Goal: Task Accomplishment & Management: Use online tool/utility

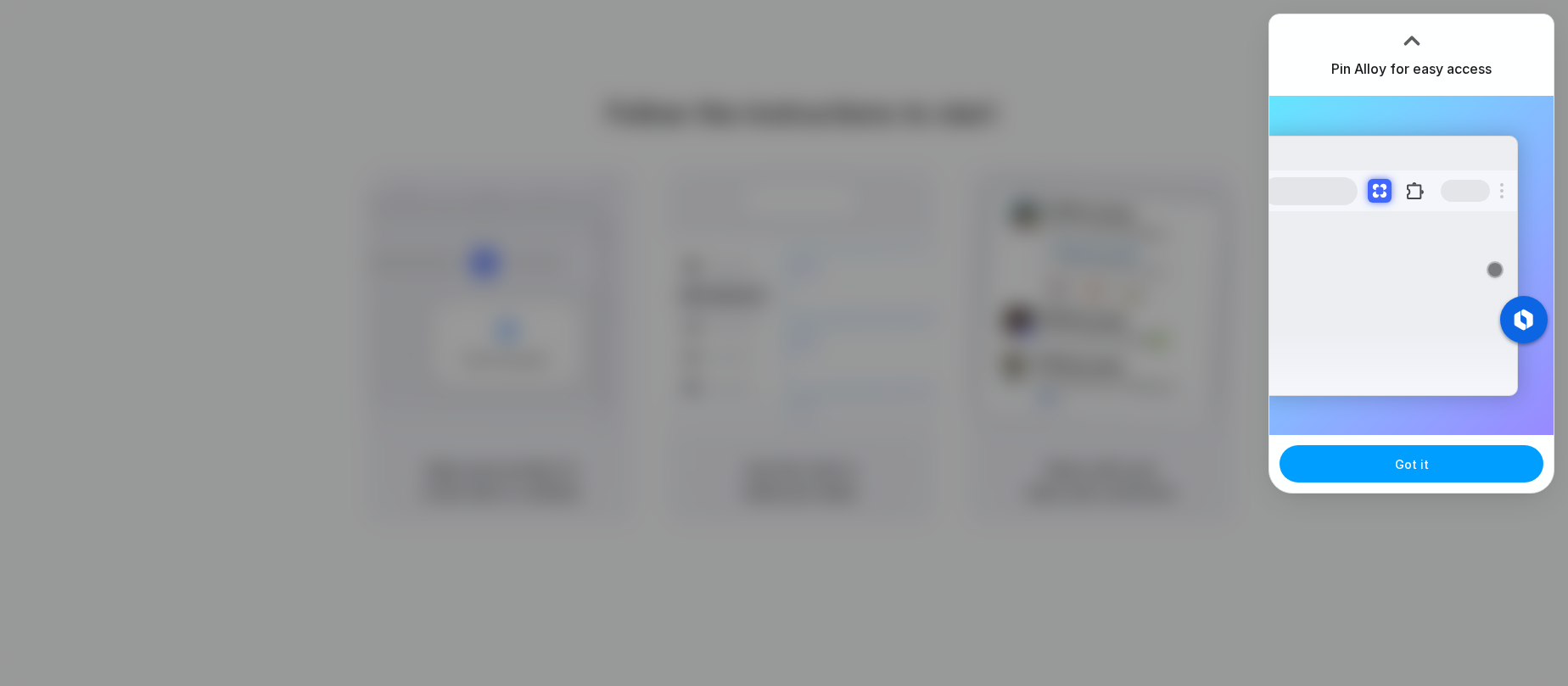
click at [1410, 455] on button "Got it" at bounding box center [1411, 463] width 264 height 37
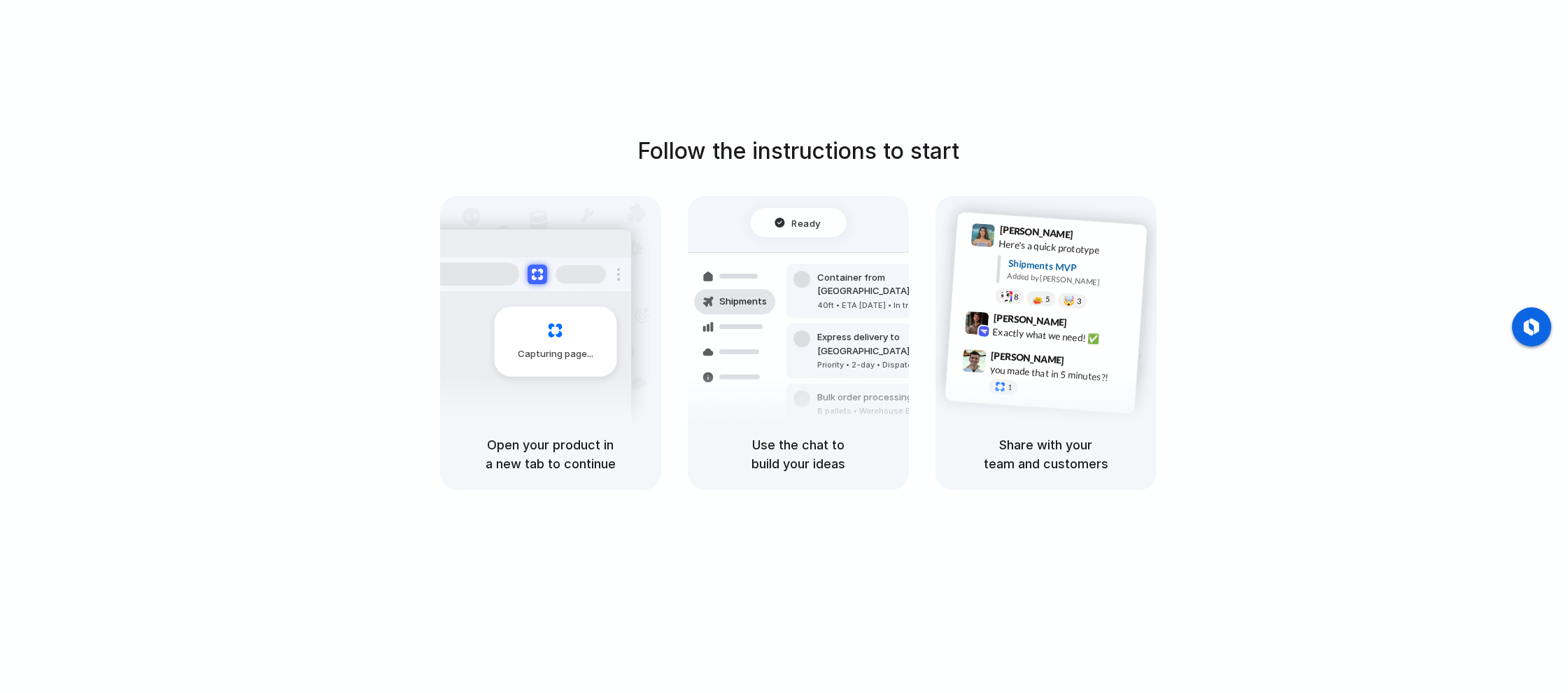
click at [555, 373] on div "Capturing page" at bounding box center [555, 341] width 122 height 70
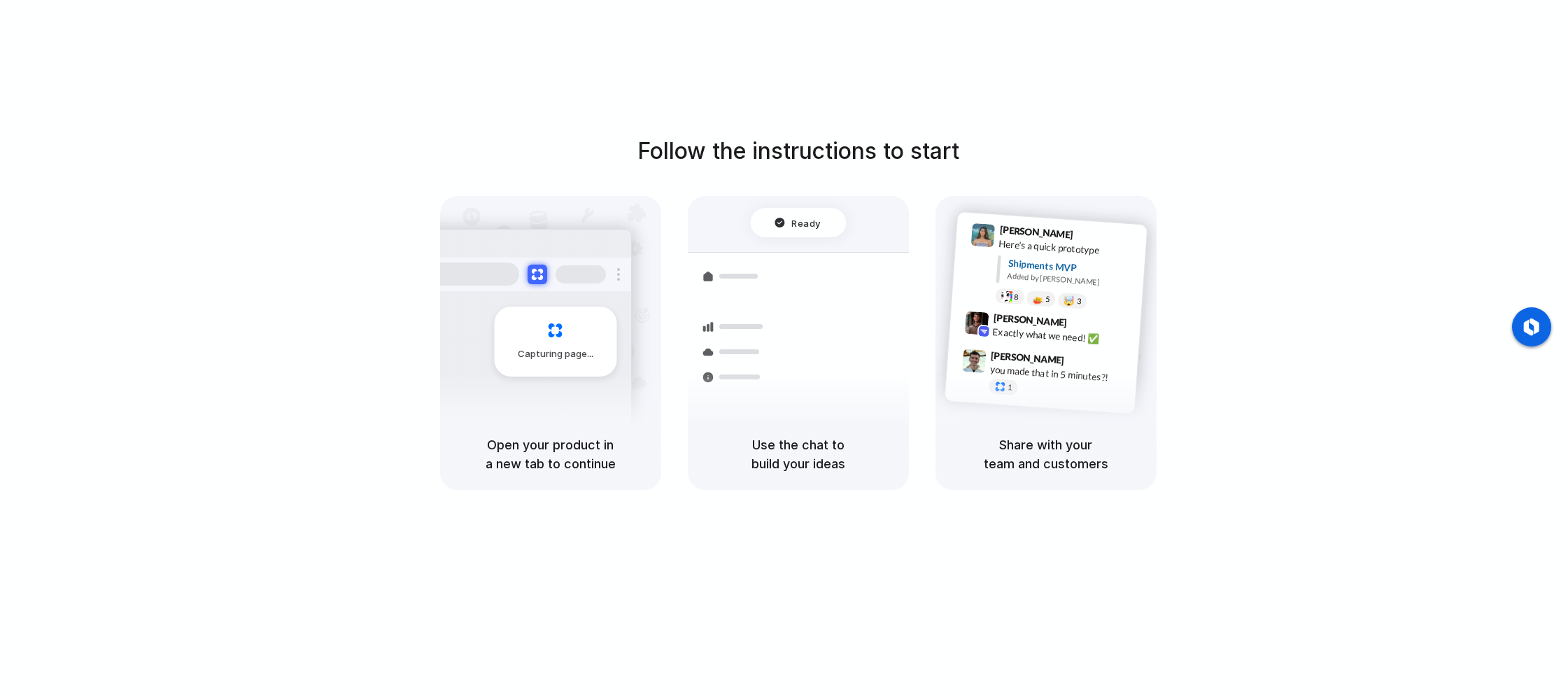
click at [559, 351] on span "Capturing page" at bounding box center [556, 355] width 78 height 14
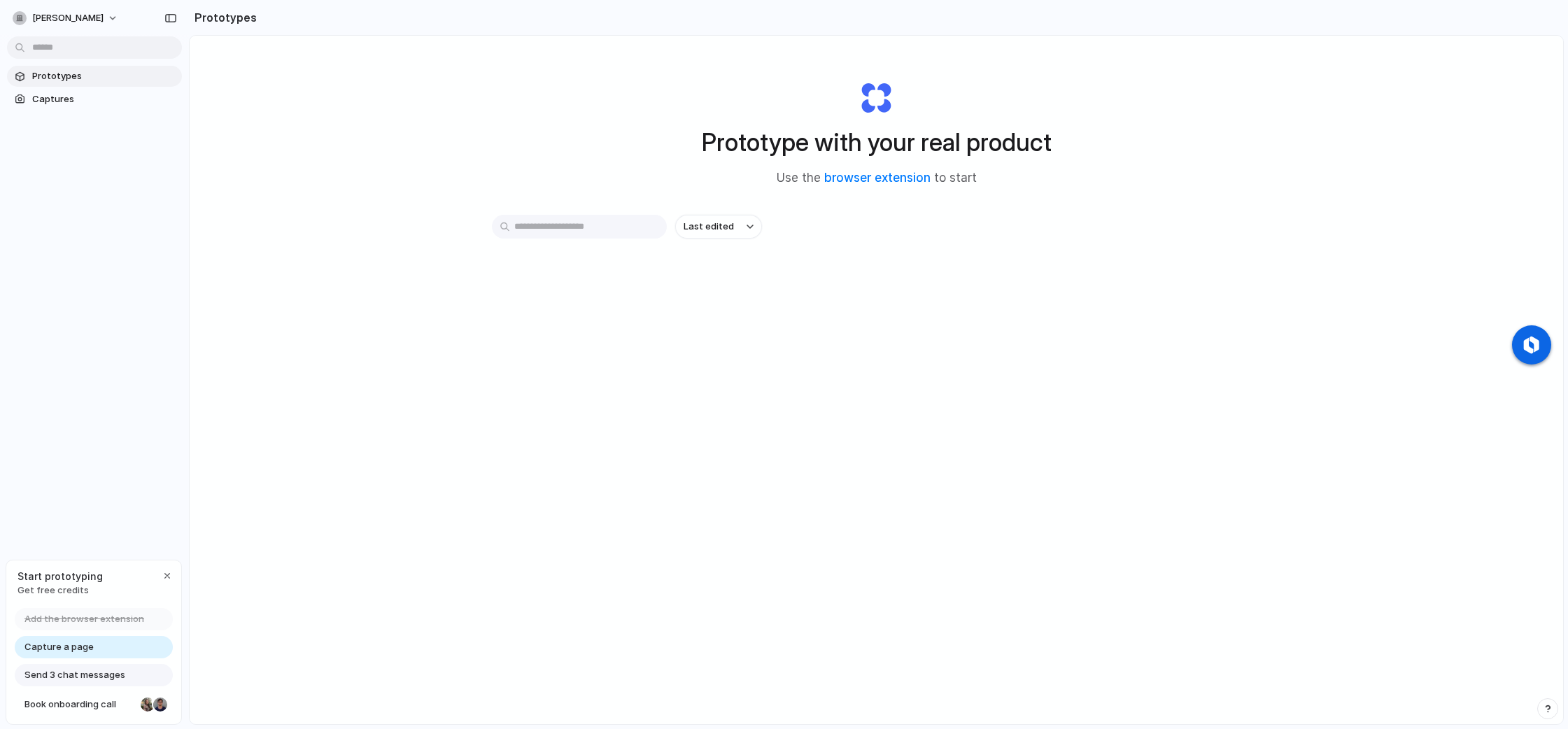
click at [68, 649] on span "Capture a page" at bounding box center [59, 648] width 69 height 14
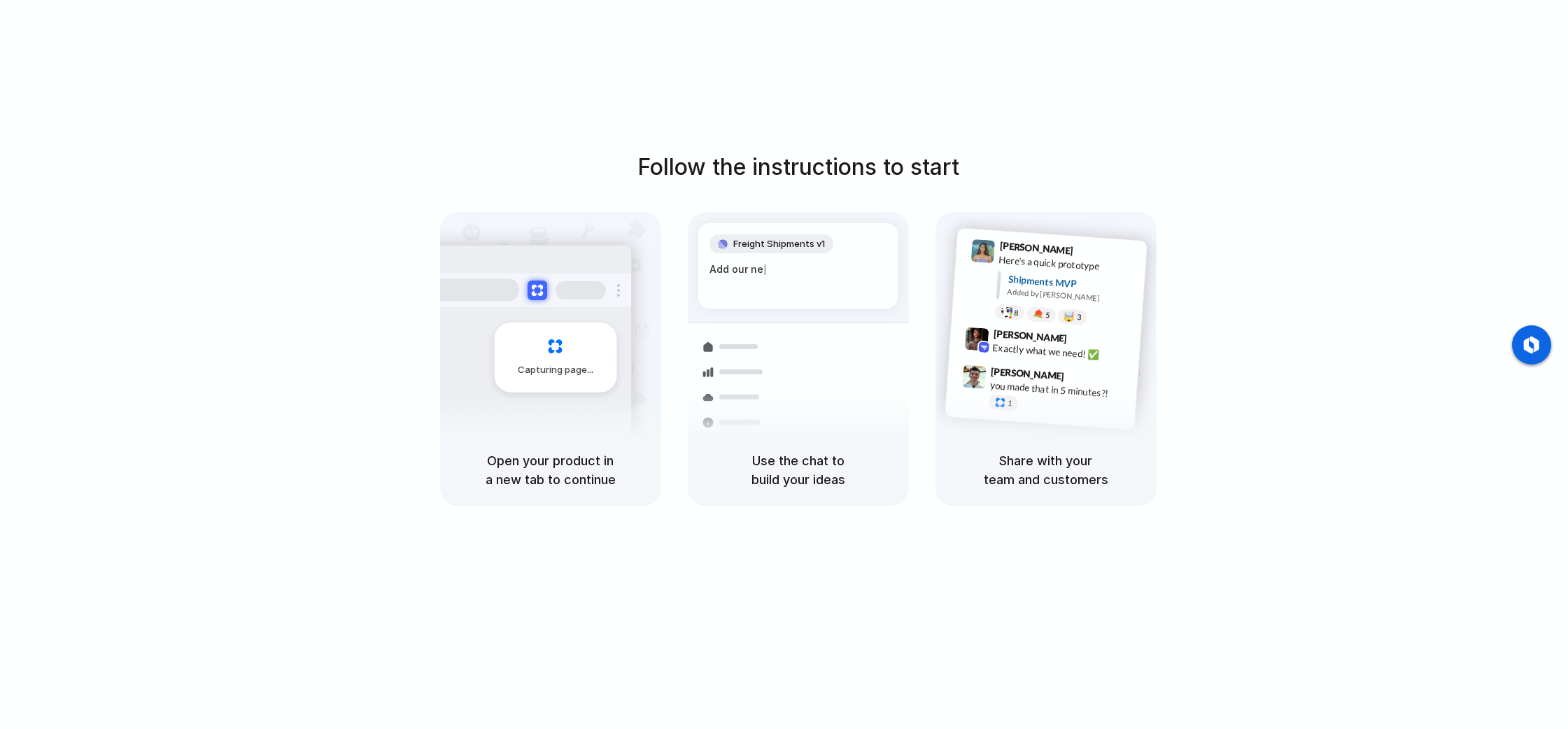
click at [521, 401] on div "Capturing page" at bounding box center [526, 352] width 211 height 215
click at [557, 313] on div "Capturing page" at bounding box center [526, 352] width 211 height 215
click at [557, 311] on div "Capturing page" at bounding box center [526, 352] width 211 height 215
drag, startPoint x: 595, startPoint y: 380, endPoint x: 944, endPoint y: 478, distance: 362.5
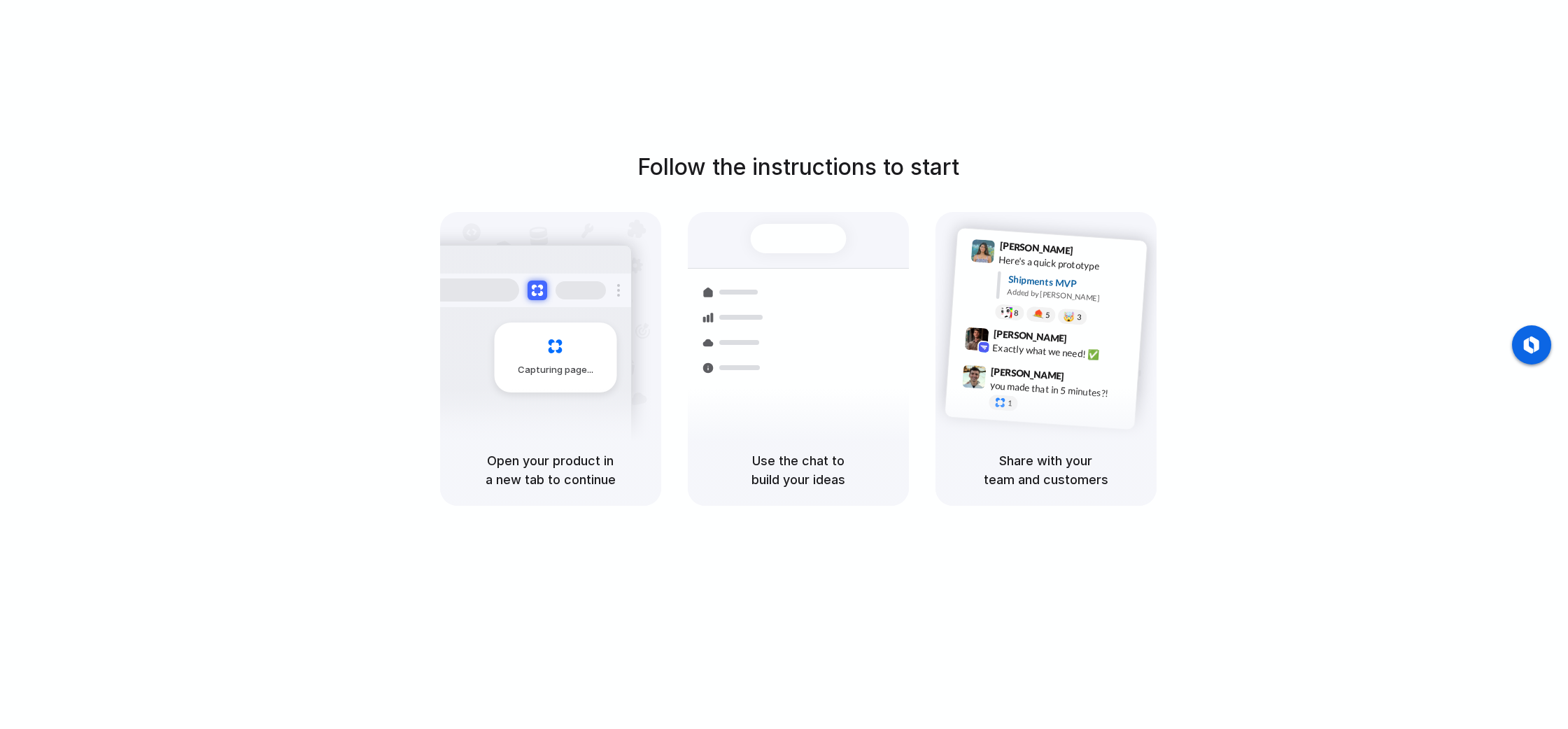
click at [955, 478] on div "Capturing page Open your product in a new tab to continue Shipments Container f…" at bounding box center [798, 359] width 716 height 294
drag, startPoint x: 944, startPoint y: 478, endPoint x: 663, endPoint y: 463, distance: 281.4
click at [664, 472] on div "Capturing page Open your product in a new tab to continue Shipments Container f…" at bounding box center [798, 359] width 716 height 294
click at [663, 463] on div "Capturing page Open your product in a new tab to continue Shipments Container f…" at bounding box center [798, 359] width 716 height 294
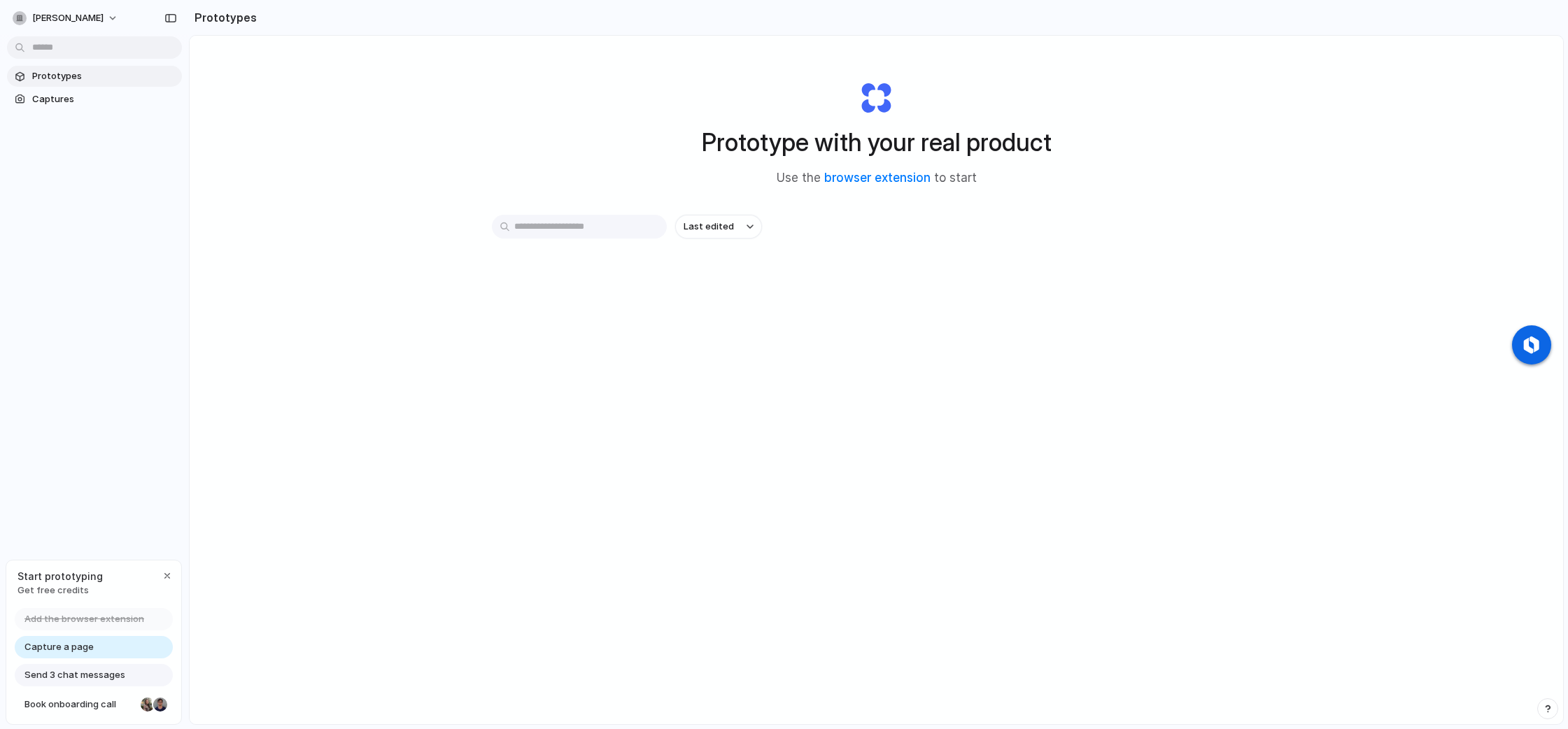
click at [43, 645] on span "Capture a page" at bounding box center [59, 648] width 69 height 14
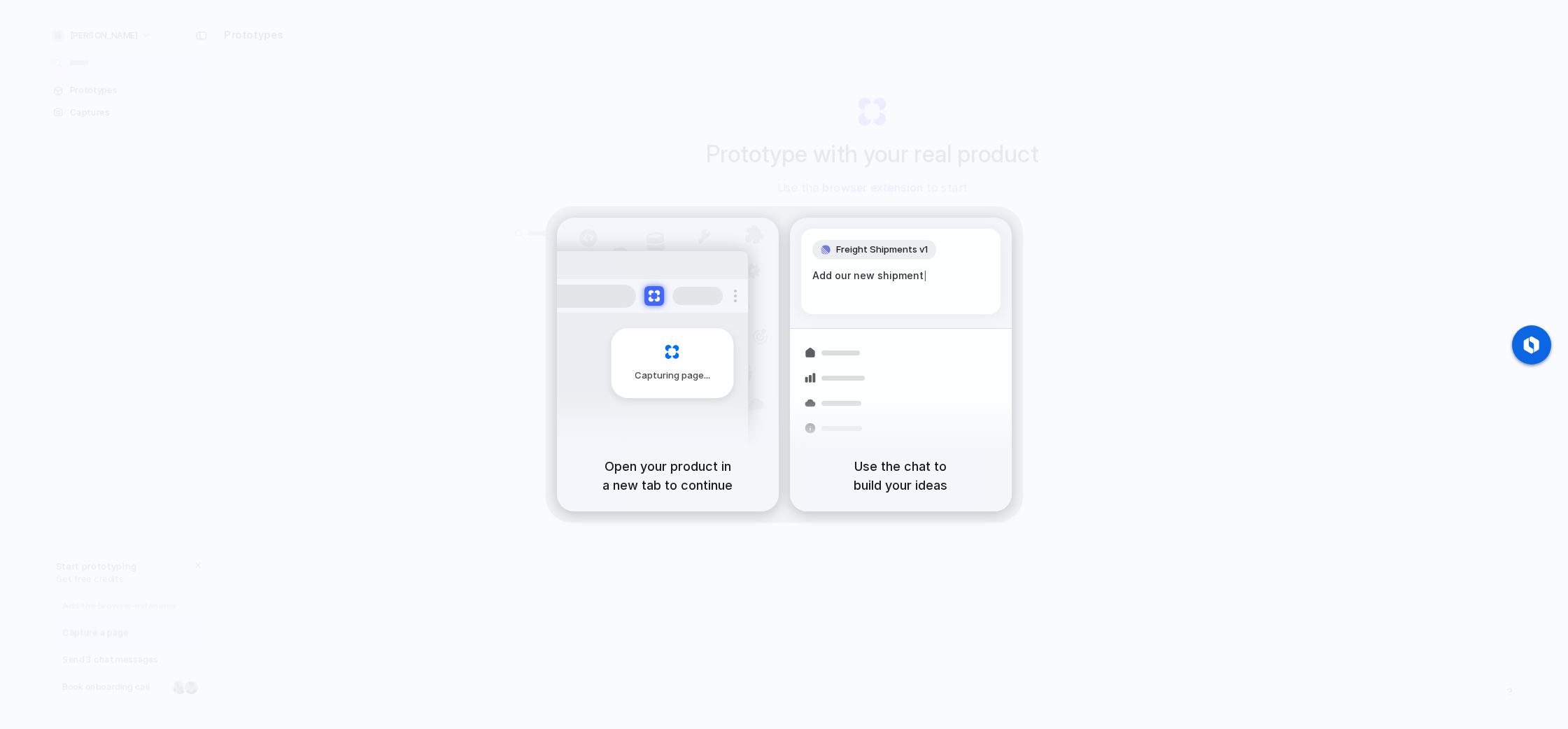
click at [661, 408] on div "Capturing page" at bounding box center [643, 358] width 211 height 215
click at [629, 452] on div "Open your product in a new tab to continue" at bounding box center [668, 476] width 222 height 72
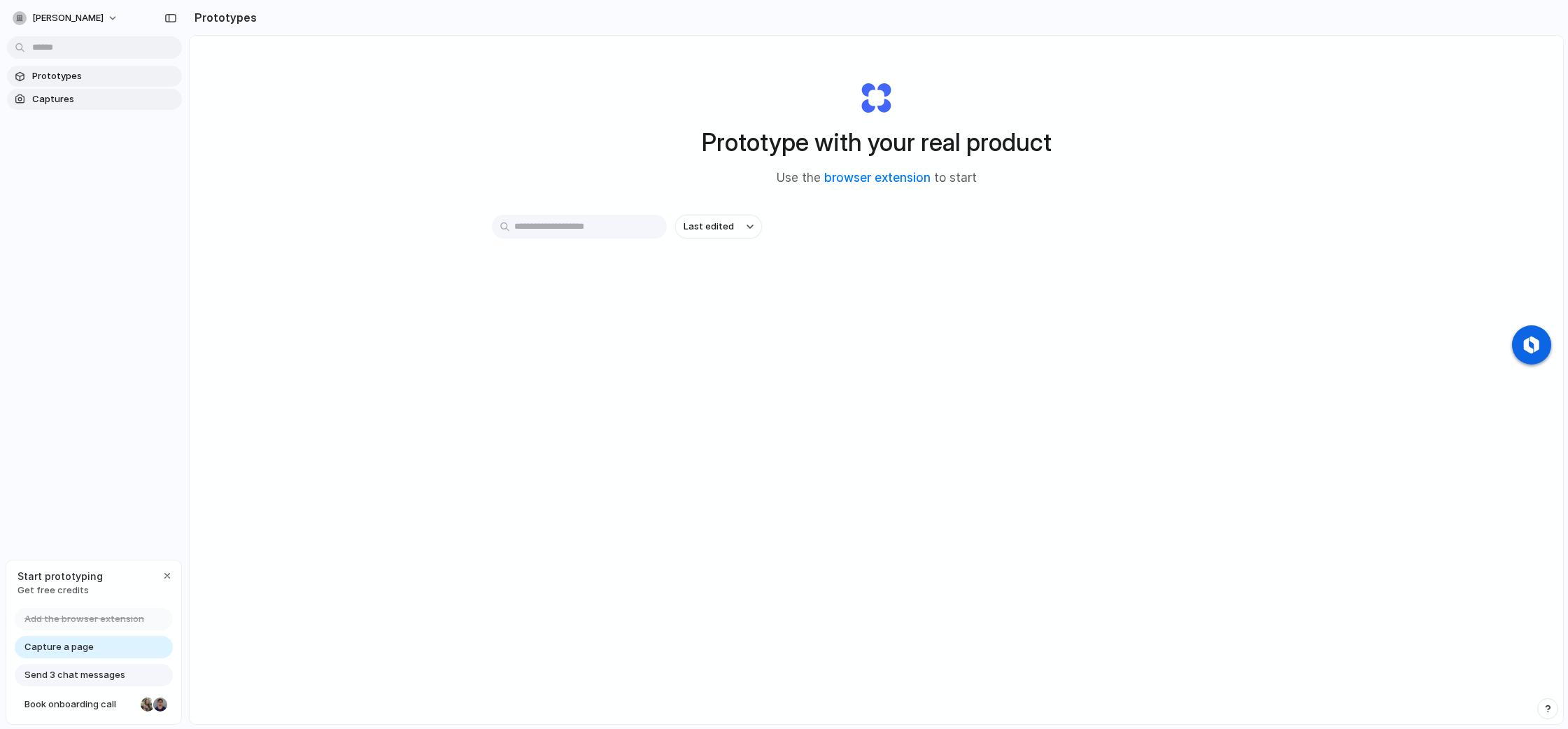
click at [102, 91] on link "Captures" at bounding box center [95, 99] width 175 height 21
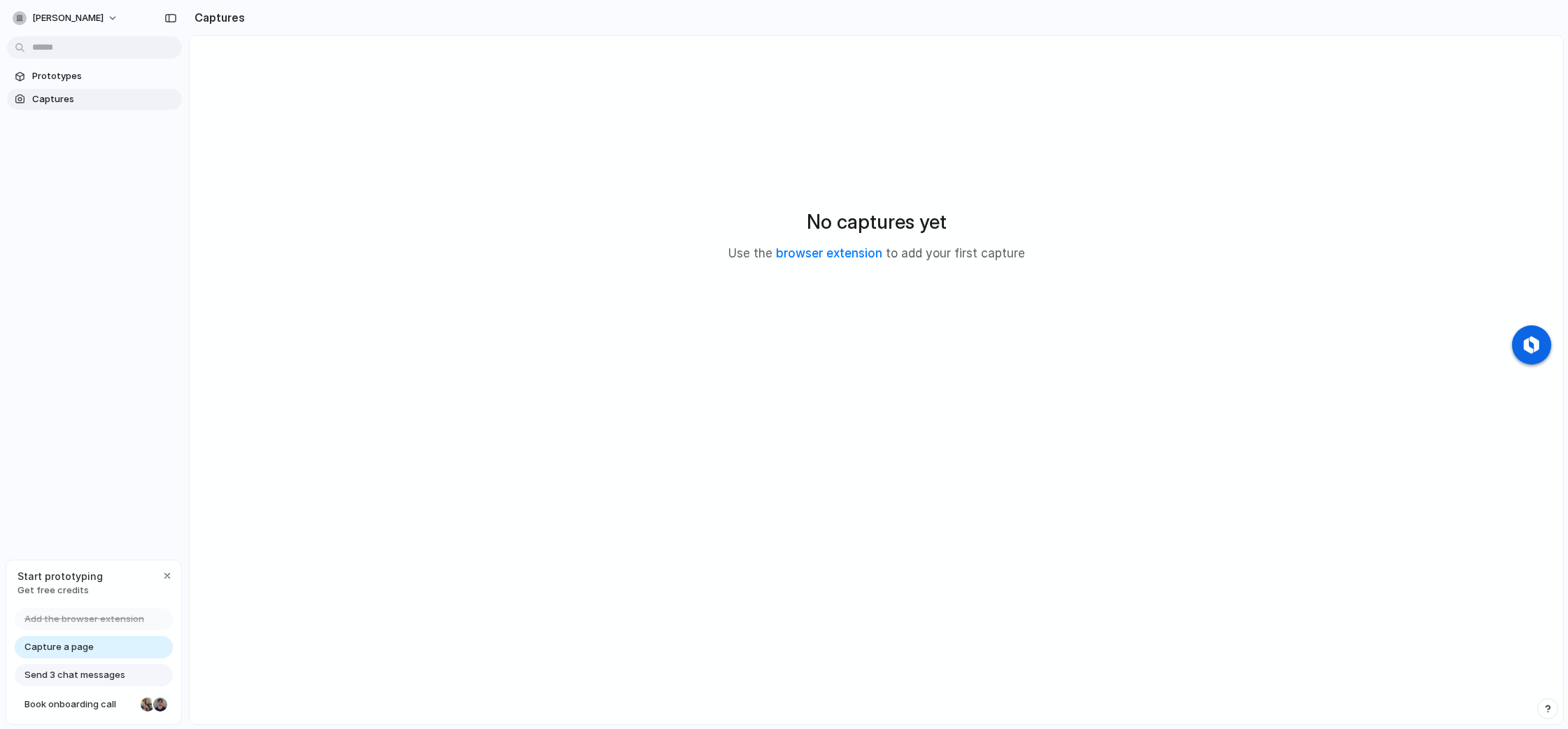
click at [1046, 6] on section "Captures" at bounding box center [876, 17] width 1375 height 35
click at [785, 365] on div at bounding box center [785, 365] width 0 height 0
click at [371, 172] on div "No captures yet Use the browser extension to add your first capture" at bounding box center [876, 235] width 1340 height 365
click at [785, 365] on div at bounding box center [785, 365] width 0 height 0
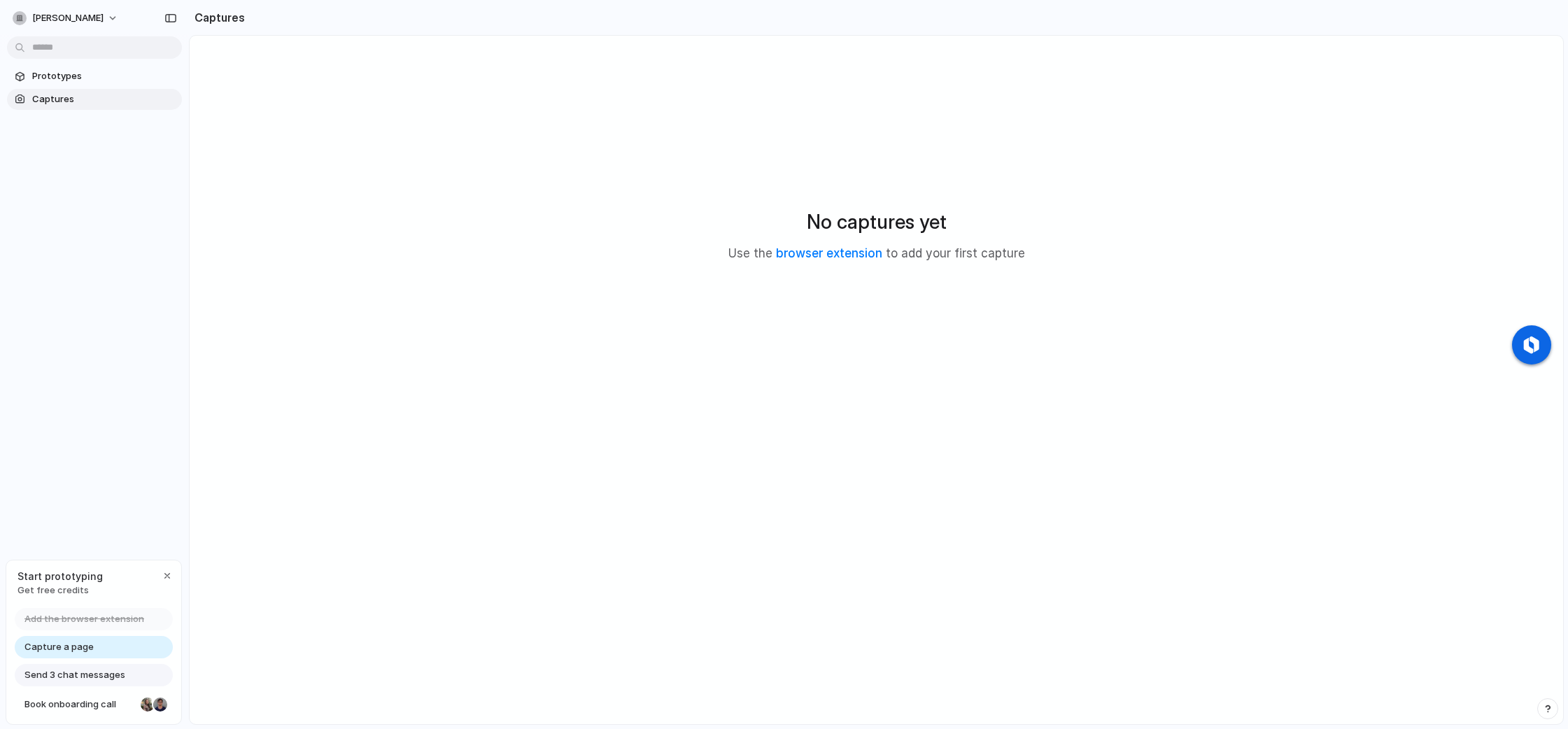
click at [785, 365] on div at bounding box center [785, 365] width 0 height 0
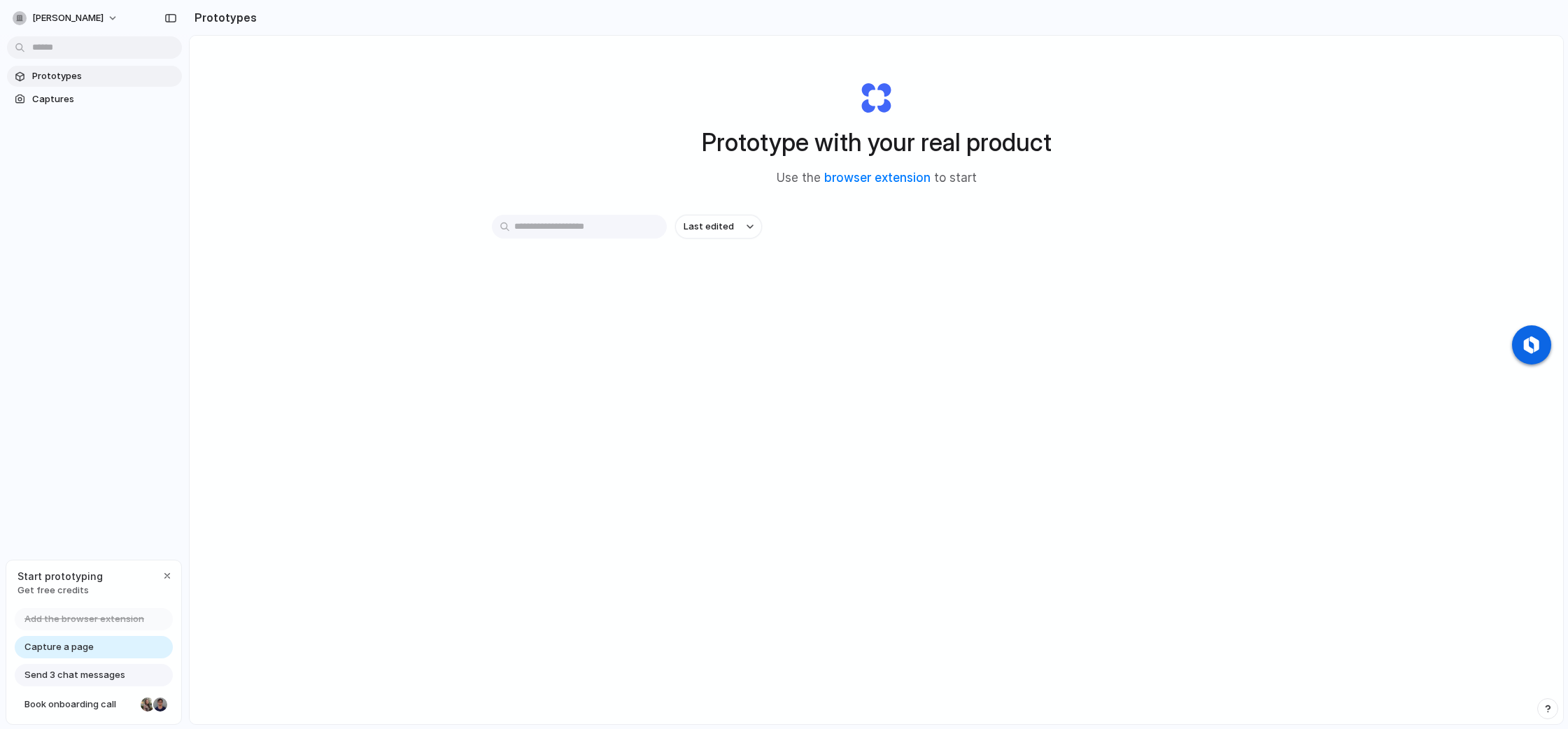
click at [91, 648] on link "Capture a page" at bounding box center [94, 647] width 158 height 22
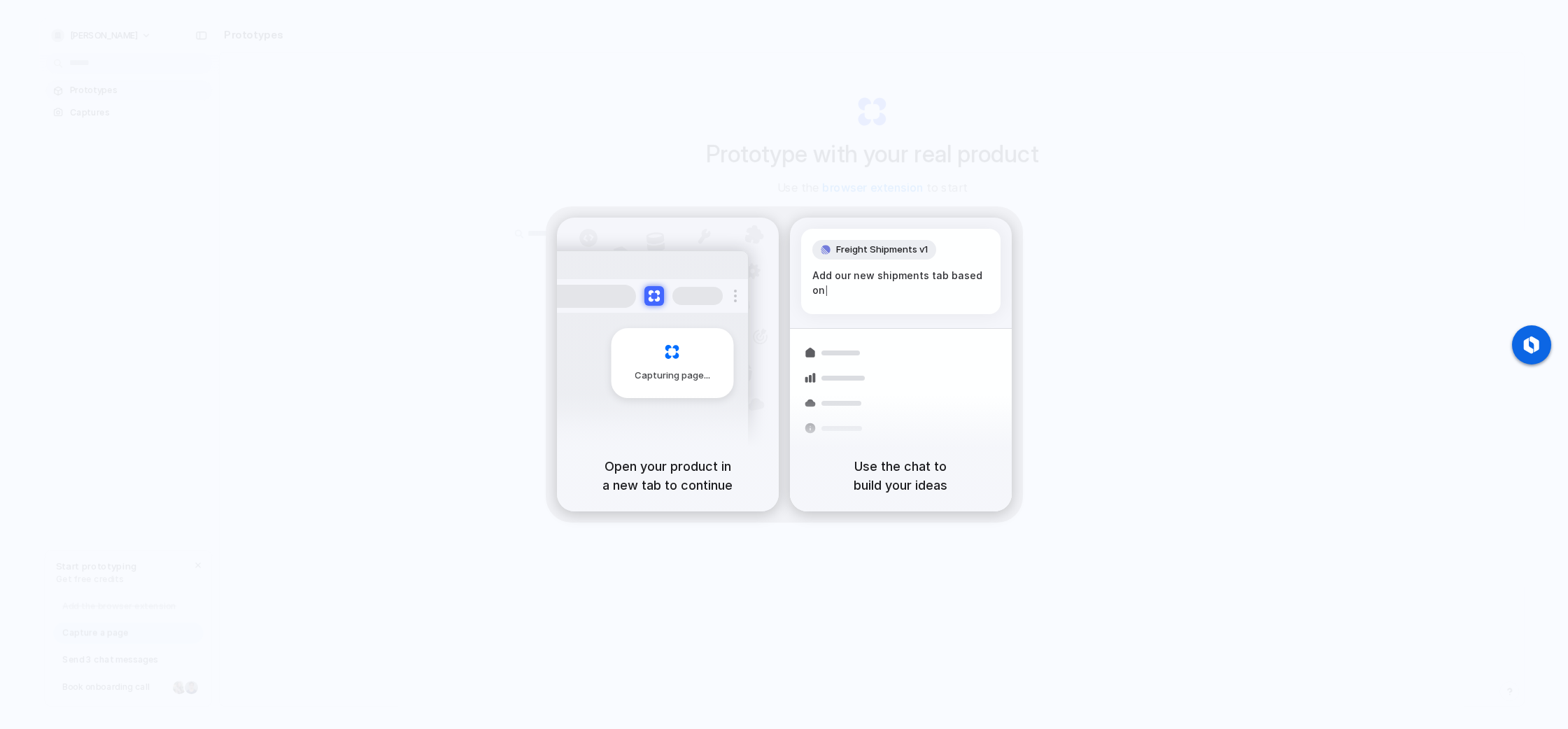
click at [633, 236] on div "Capturing page" at bounding box center [668, 329] width 222 height 222
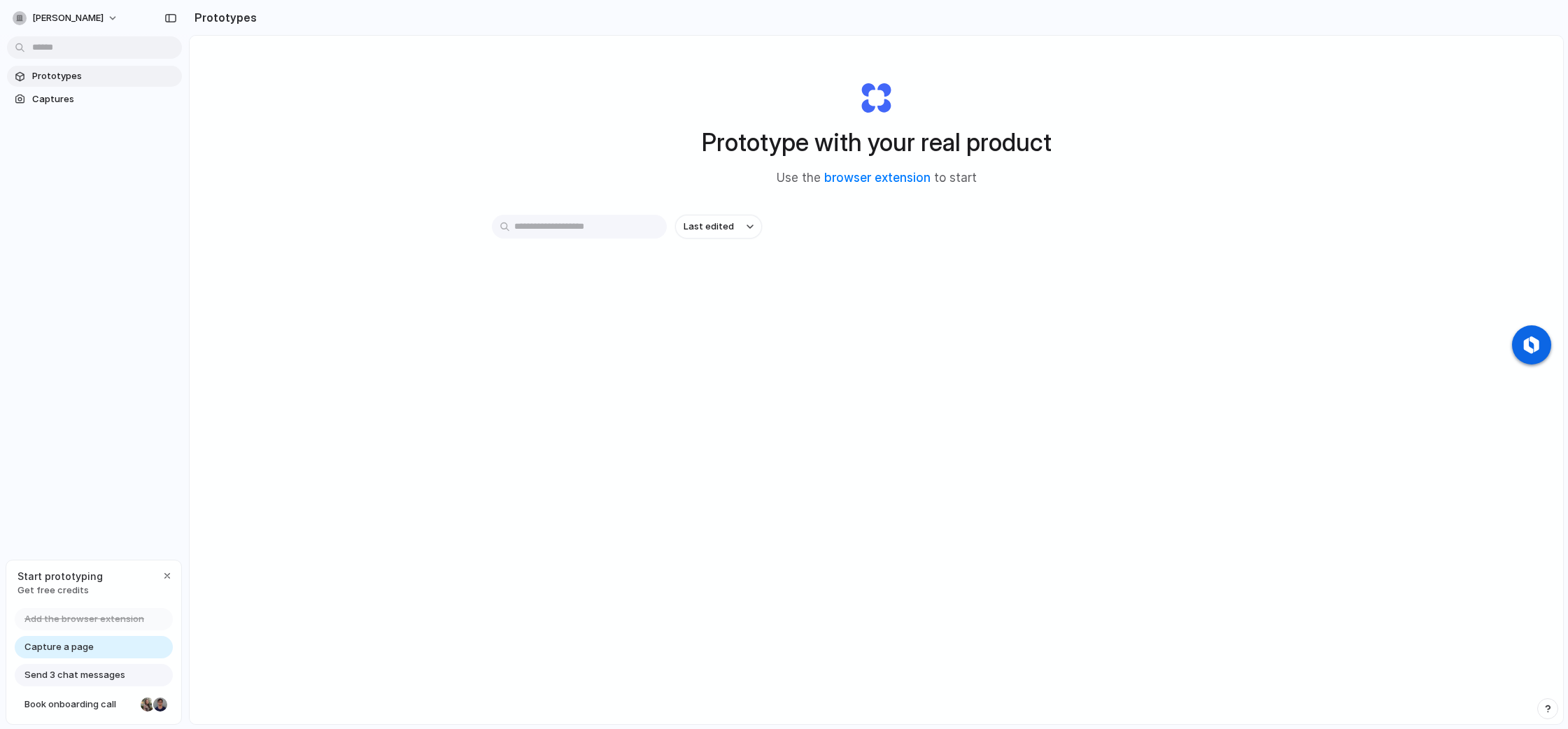
click at [92, 618] on span "Add the browser extension" at bounding box center [84, 619] width 120 height 14
click at [88, 613] on span "Add the browser extension" at bounding box center [84, 619] width 120 height 14
click at [862, 174] on link "browser extension" at bounding box center [877, 178] width 106 height 14
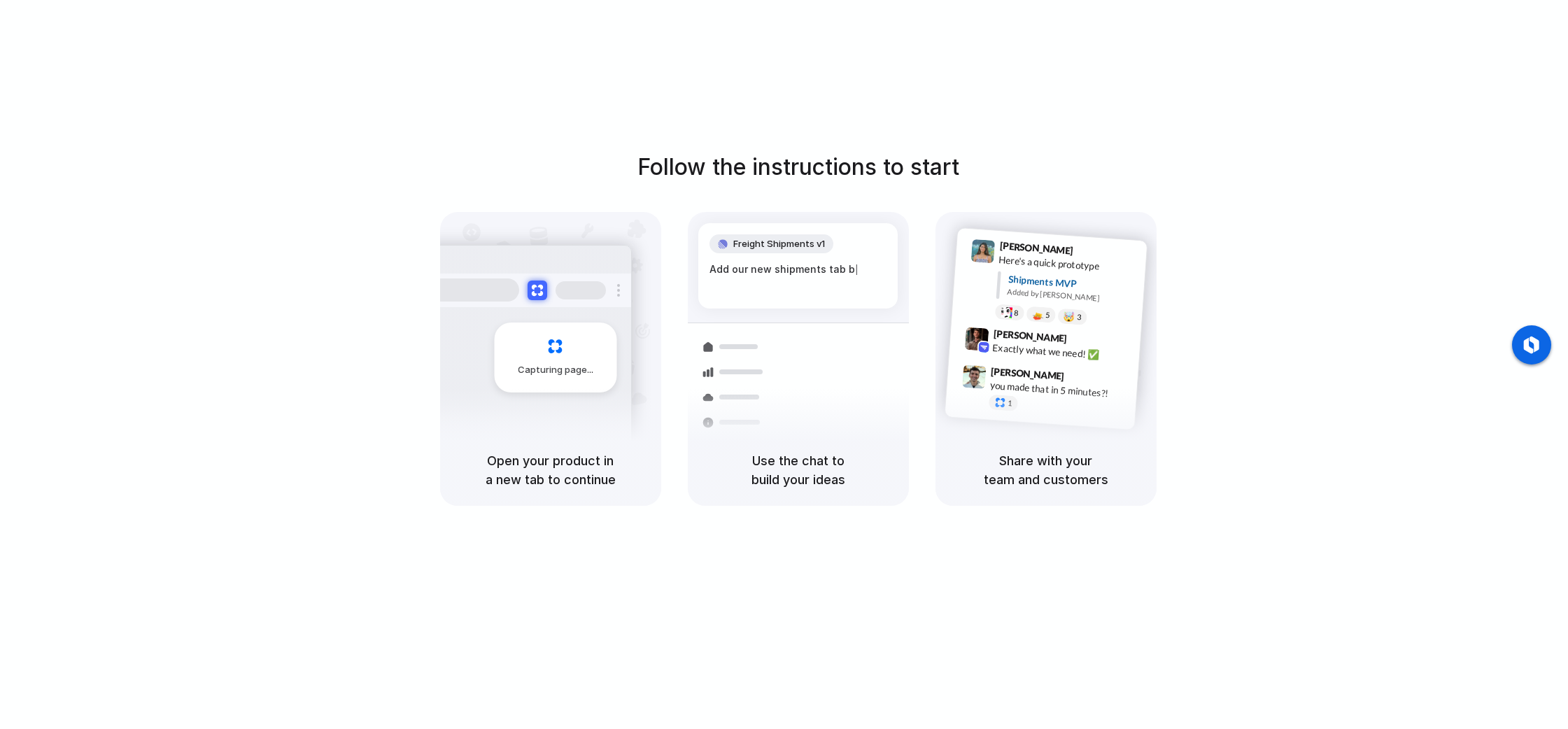
click at [585, 456] on h5 "Open your product in a new tab to continue" at bounding box center [551, 471] width 188 height 38
click at [613, 210] on div "Follow the instructions to start Capturing page Open your product in a new tab …" at bounding box center [798, 328] width 1568 height 355
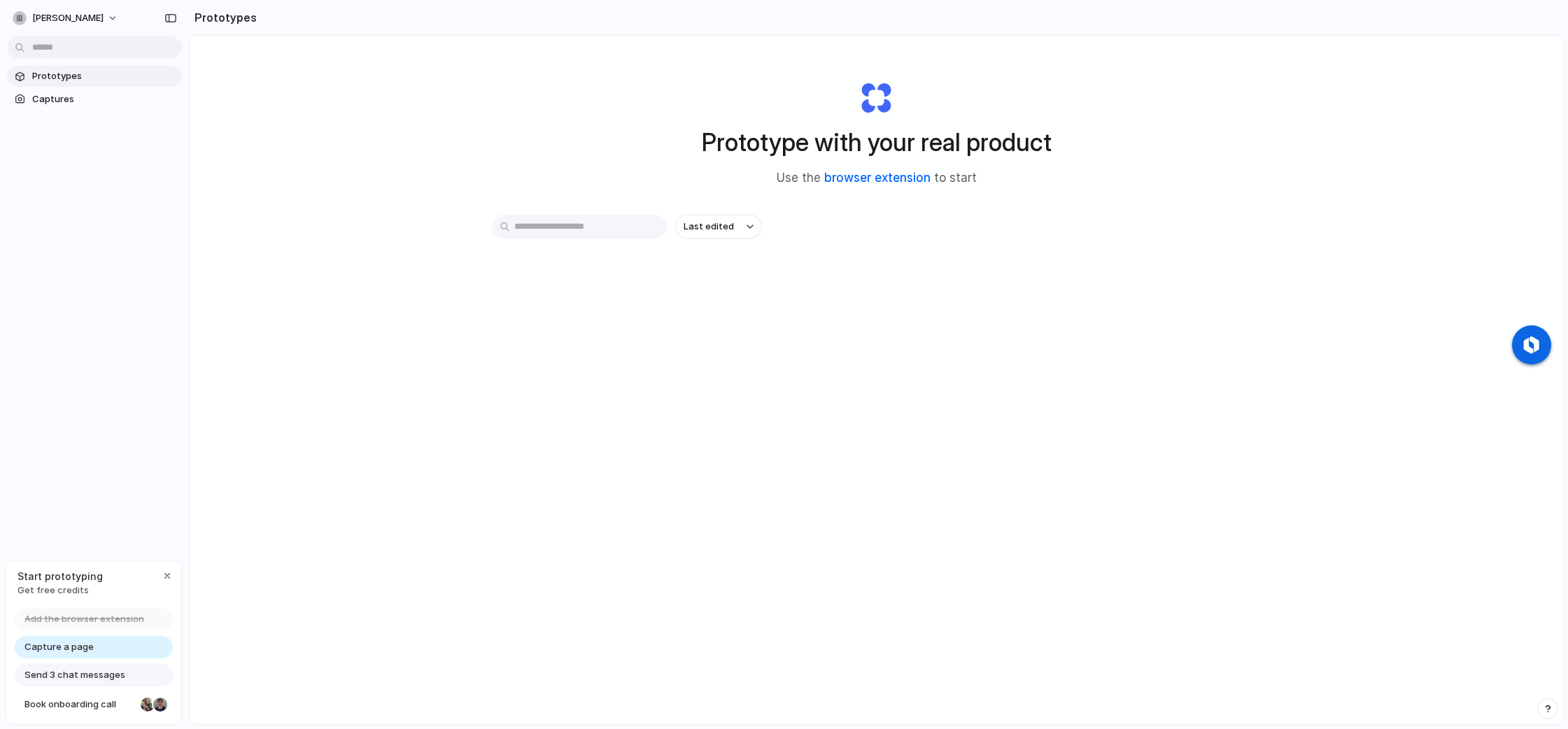
click at [880, 183] on link "browser extension" at bounding box center [877, 178] width 106 height 14
click at [80, 623] on span "Add the browser extension" at bounding box center [84, 619] width 120 height 14
click at [91, 13] on button "will-jenkins" at bounding box center [66, 18] width 118 height 22
click at [91, 13] on div "Settings Invite members Change theme Sign out" at bounding box center [784, 364] width 1568 height 729
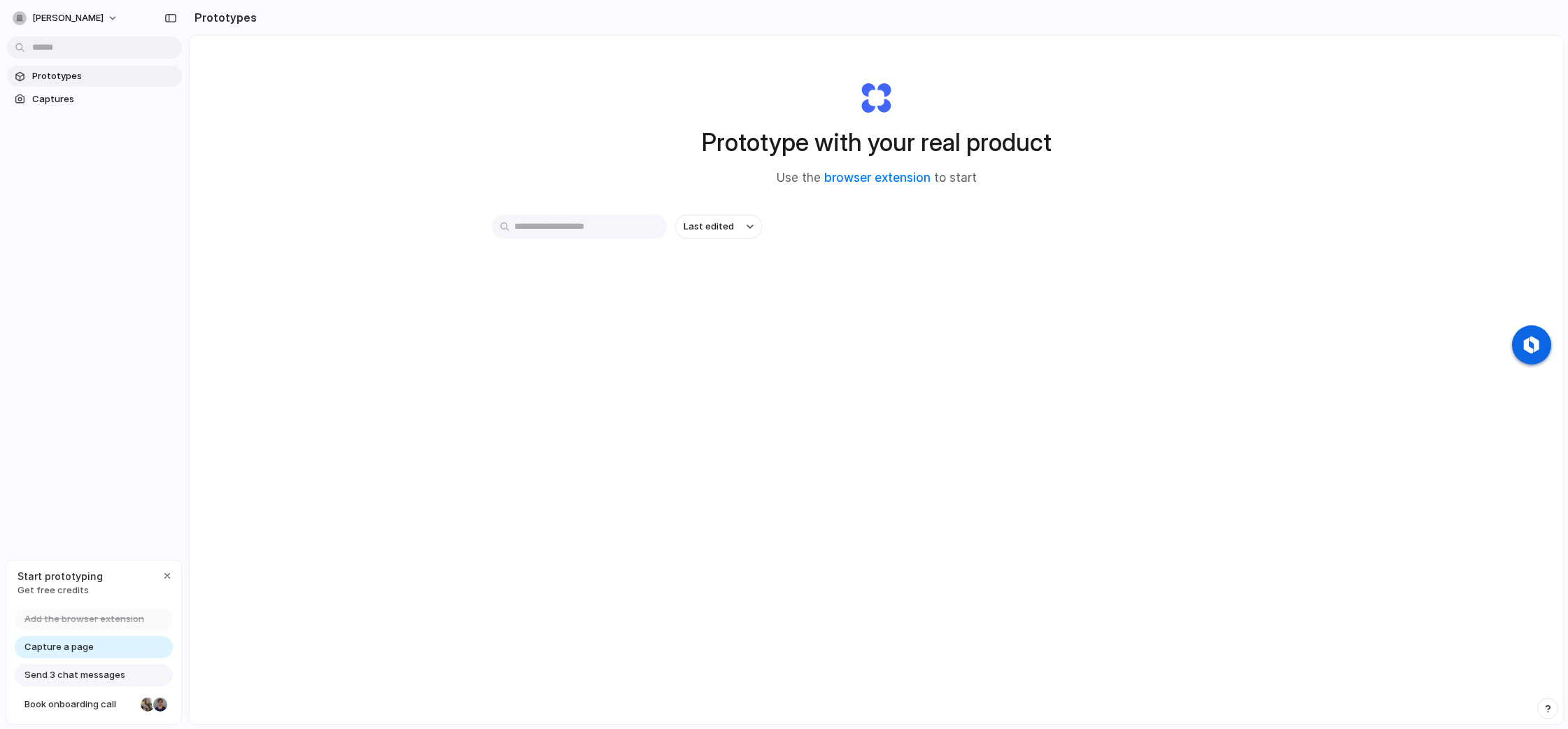
click at [681, 523] on div "Prototype with your real product Use the browser extension to start Last edited" at bounding box center [876, 417] width 1373 height 763
click at [167, 573] on div "button" at bounding box center [167, 576] width 11 height 11
click at [912, 211] on div "Prototype with your real product Use the browser extension to start Last edited" at bounding box center [876, 417] width 1373 height 763
